Goal: Information Seeking & Learning: Learn about a topic

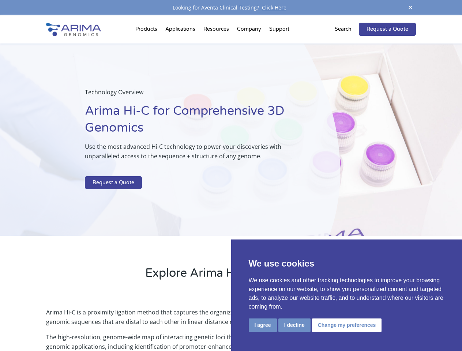
click at [231, 176] on p at bounding box center [194, 172] width 218 height 10
click at [263, 325] on button "I agree" at bounding box center [263, 326] width 28 height 14
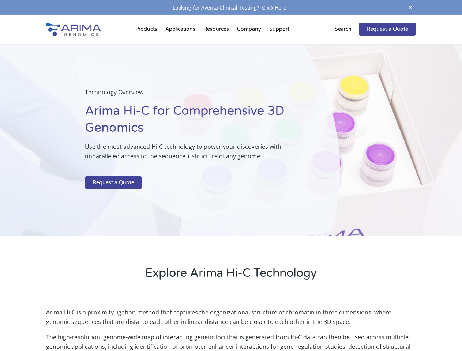
click at [294, 325] on p "Arima Hi-C is a proximity ligation method that captures the organizational stru…" at bounding box center [230, 320] width 369 height 25
click at [346, 325] on p "Arima Hi-C is a proximity ligation method that captures the organizational stru…" at bounding box center [230, 320] width 369 height 25
click at [410, 8] on span at bounding box center [410, 8] width 11 height 10
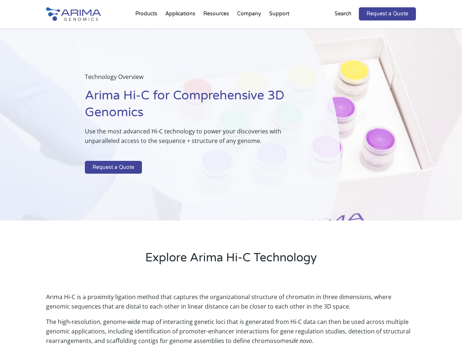
click at [231, 183] on div "Technology Overview Arima Hi-C for Comprehensive 3D Genomics Use the most advan…" at bounding box center [170, 124] width 340 height 193
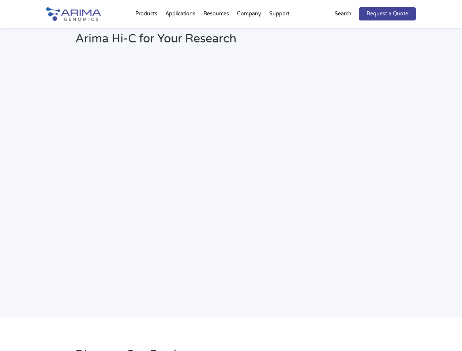
click at [217, 31] on h2 "Webinar: Hear More About the Benefits of Arima Hi-C for Your Research" at bounding box center [196, 33] width 243 height 38
click at [249, 31] on h2 "Webinar: Hear More About the Benefits of Arima Hi-C for Your Research" at bounding box center [196, 33] width 243 height 38
click at [279, 31] on h2 "Webinar: Hear More About the Benefits of Arima Hi-C for Your Research" at bounding box center [196, 33] width 243 height 38
